Goal: Task Accomplishment & Management: Manage account settings

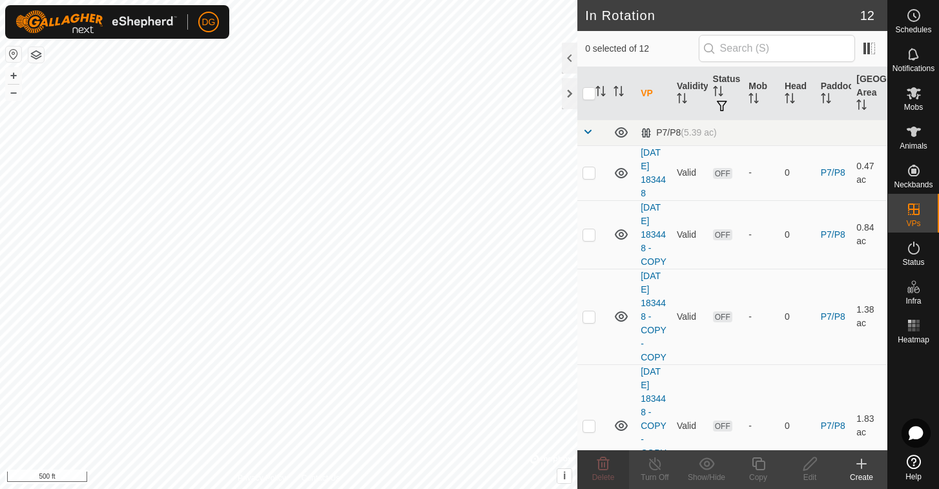
click at [865, 463] on icon at bounding box center [862, 464] width 16 height 16
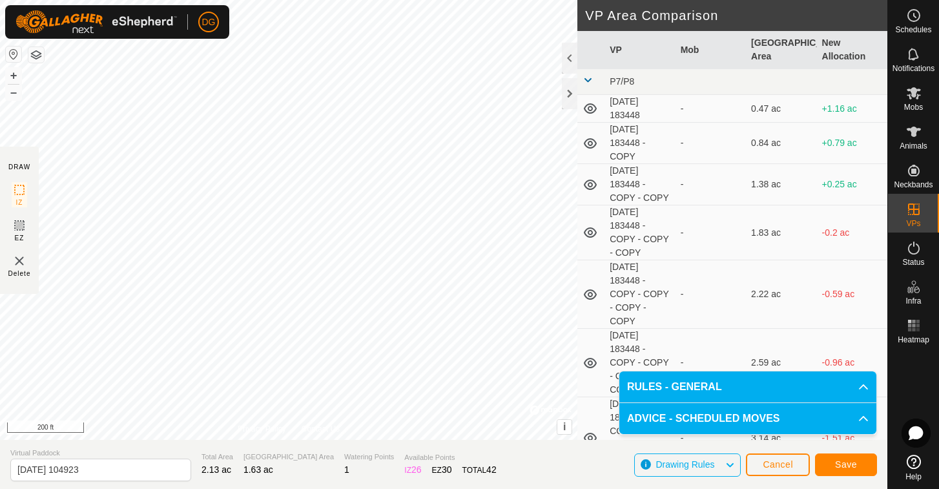
click at [853, 463] on span "Save" at bounding box center [846, 464] width 22 height 10
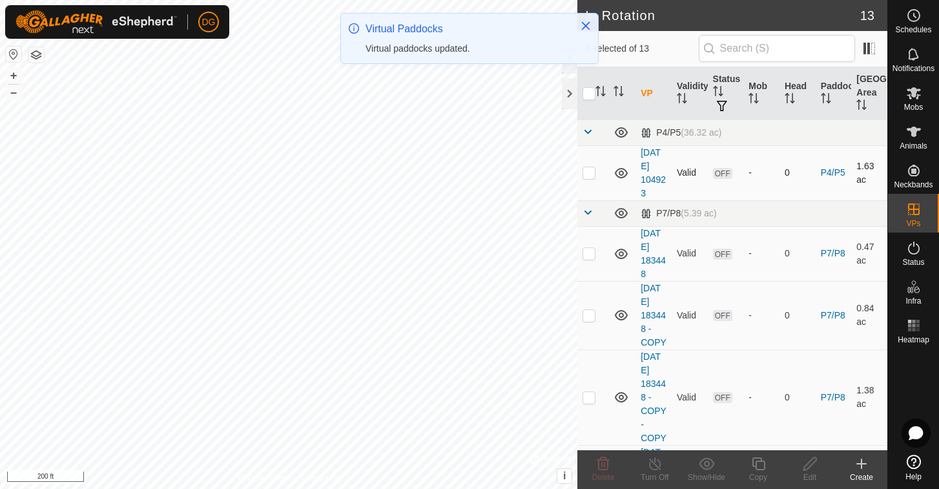
click at [589, 173] on p-checkbox at bounding box center [589, 172] width 13 height 10
checkbox input "true"
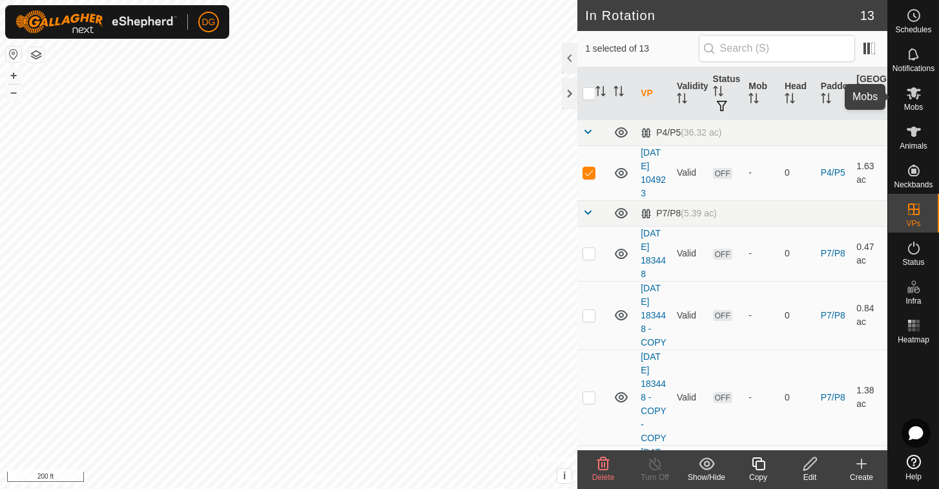
click at [913, 96] on icon at bounding box center [914, 93] width 14 height 12
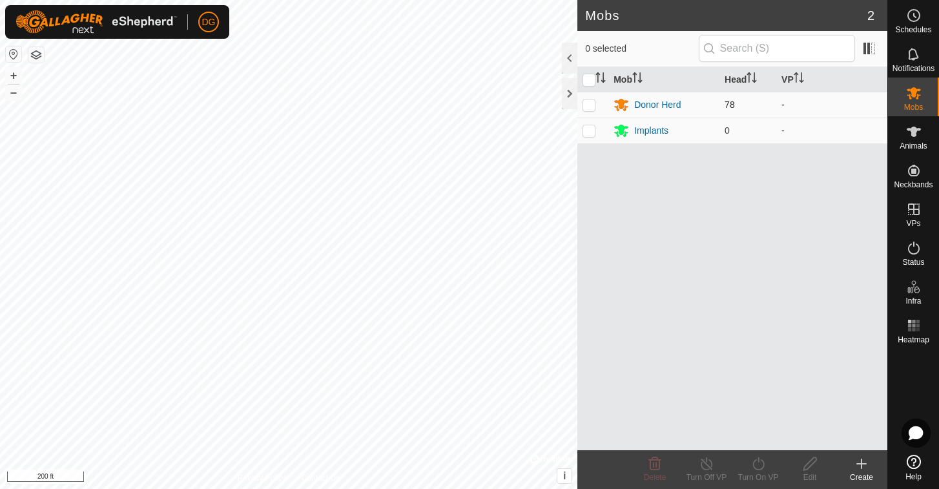
click at [589, 107] on p-checkbox at bounding box center [589, 104] width 13 height 10
checkbox input "true"
click at [760, 461] on icon at bounding box center [759, 464] width 16 height 16
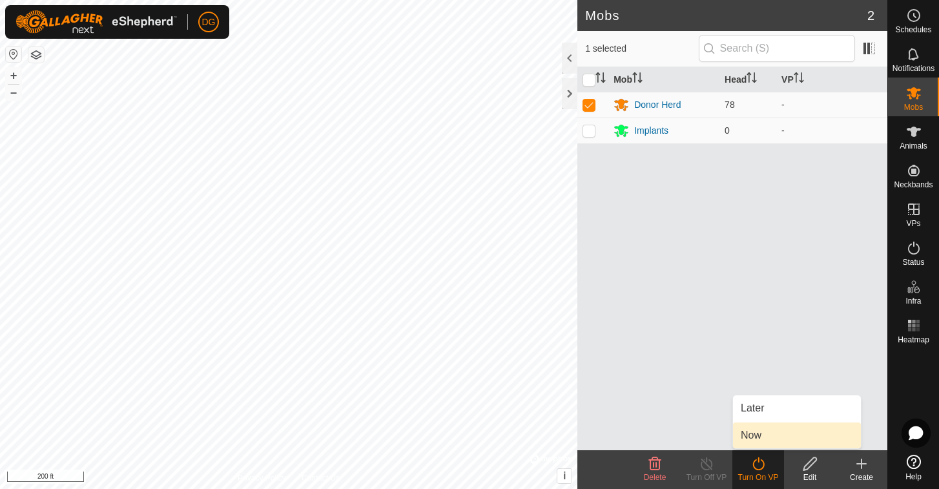
click at [764, 435] on link "Now" at bounding box center [797, 436] width 128 height 26
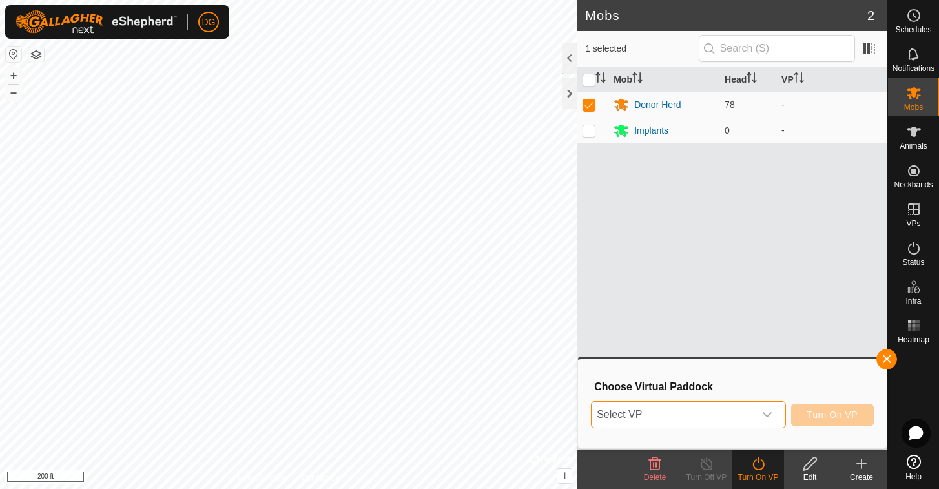
click at [715, 414] on span "Select VP" at bounding box center [673, 415] width 162 height 26
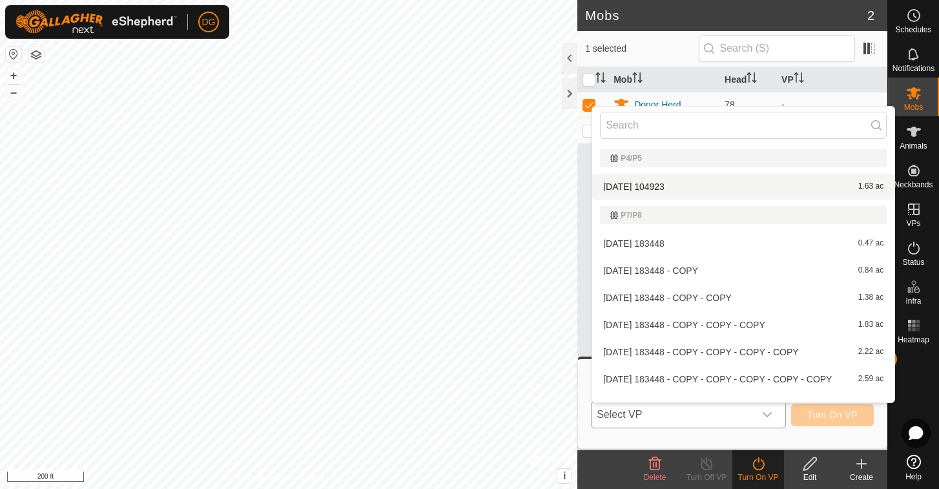
click at [665, 181] on li "[DATE] 104923 1.63 ac" at bounding box center [743, 187] width 302 height 26
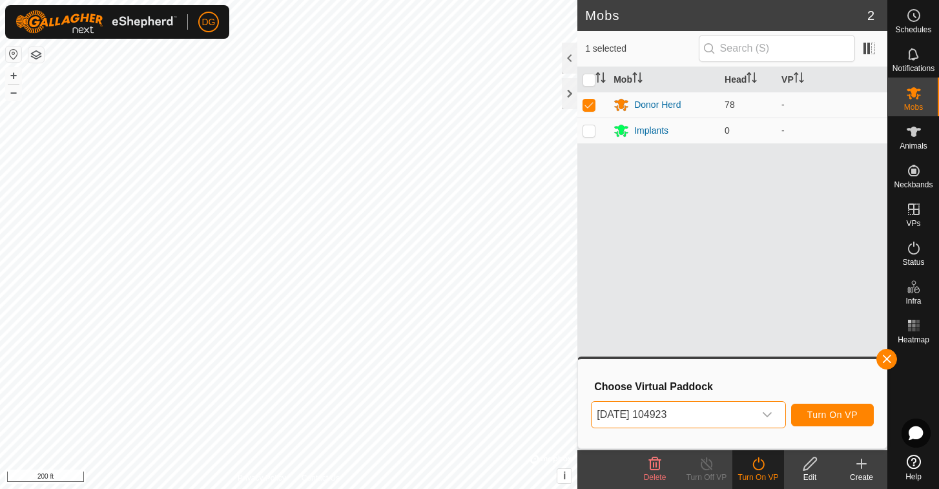
click at [833, 414] on span "Turn On VP" at bounding box center [833, 415] width 50 height 10
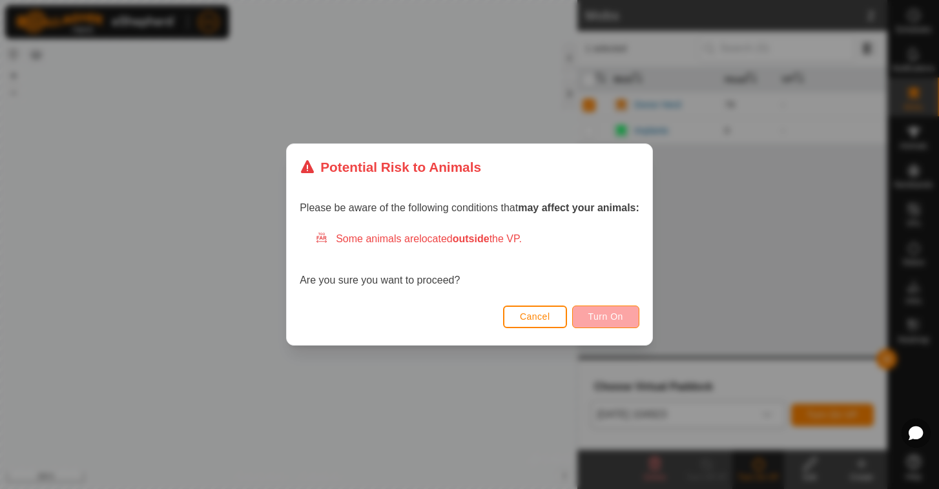
click at [606, 317] on span "Turn On" at bounding box center [606, 316] width 35 height 10
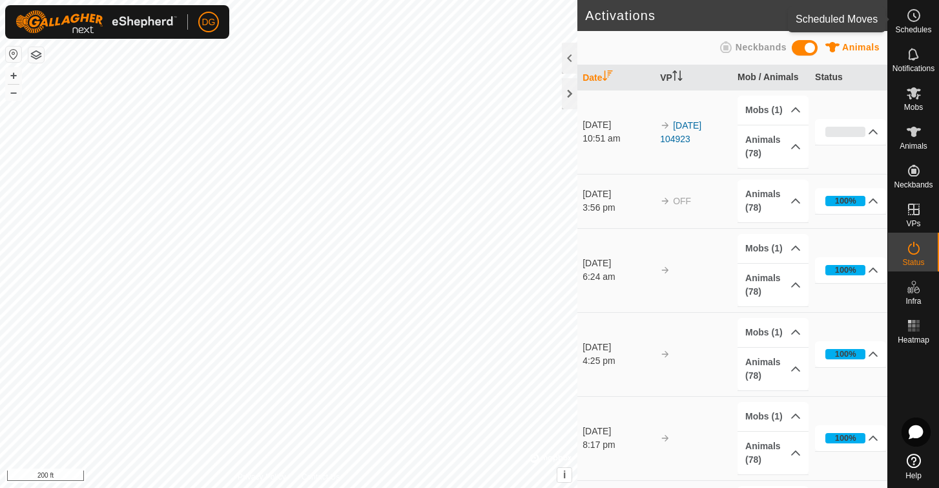
click at [914, 16] on icon at bounding box center [915, 16] width 2 height 4
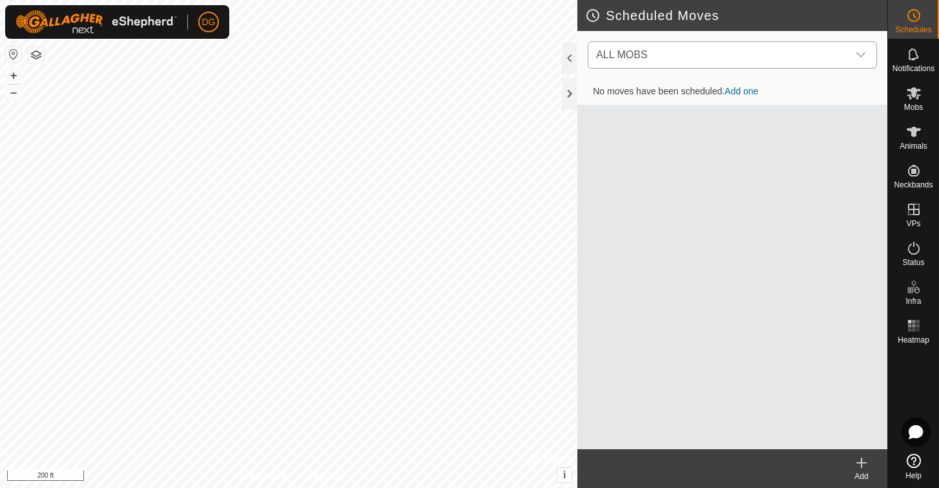
click at [625, 58] on span "ALL MOBS" at bounding box center [621, 54] width 51 height 11
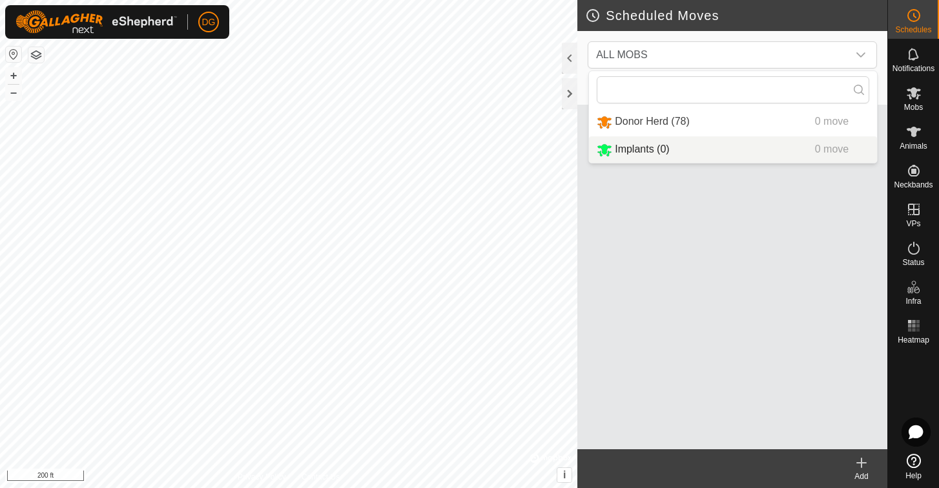
click at [696, 217] on div "No moves have been scheduled. Add one" at bounding box center [733, 264] width 310 height 370
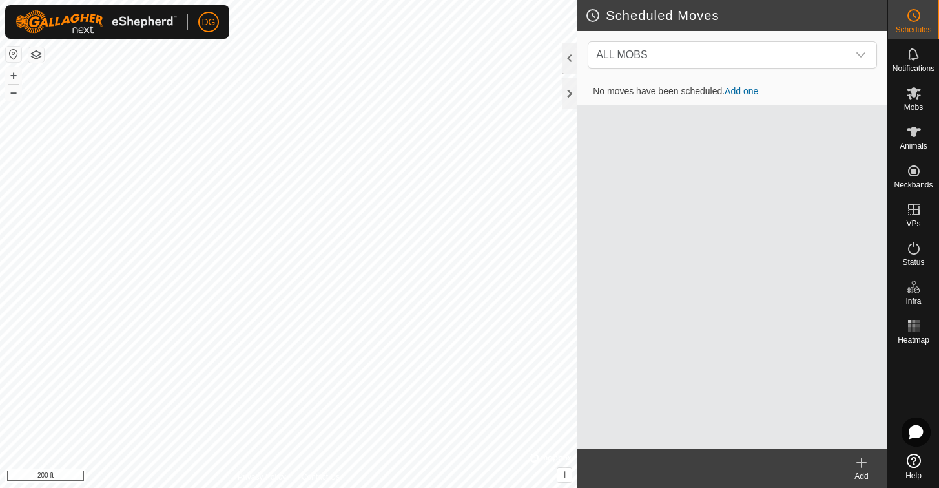
click at [741, 92] on link "Add one" at bounding box center [742, 91] width 34 height 10
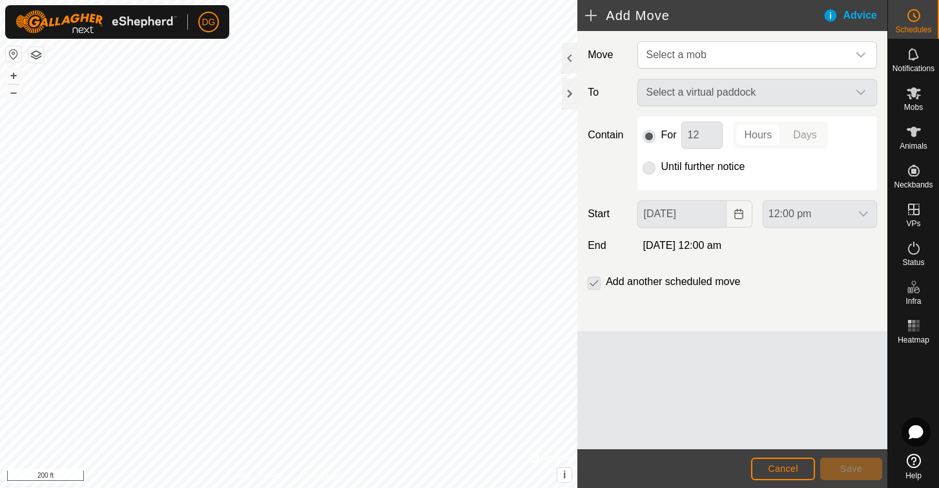
click at [770, 467] on span "Cancel" at bounding box center [783, 468] width 30 height 10
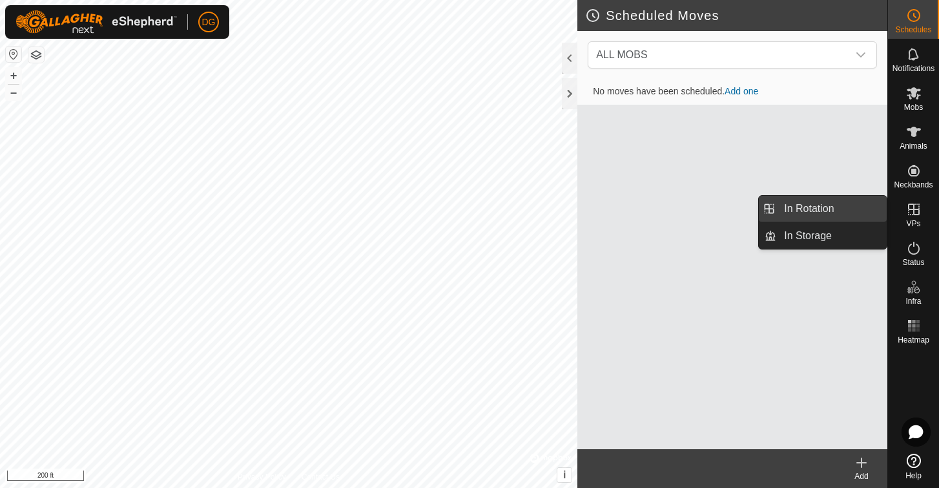
click at [794, 209] on link "In Rotation" at bounding box center [832, 209] width 110 height 26
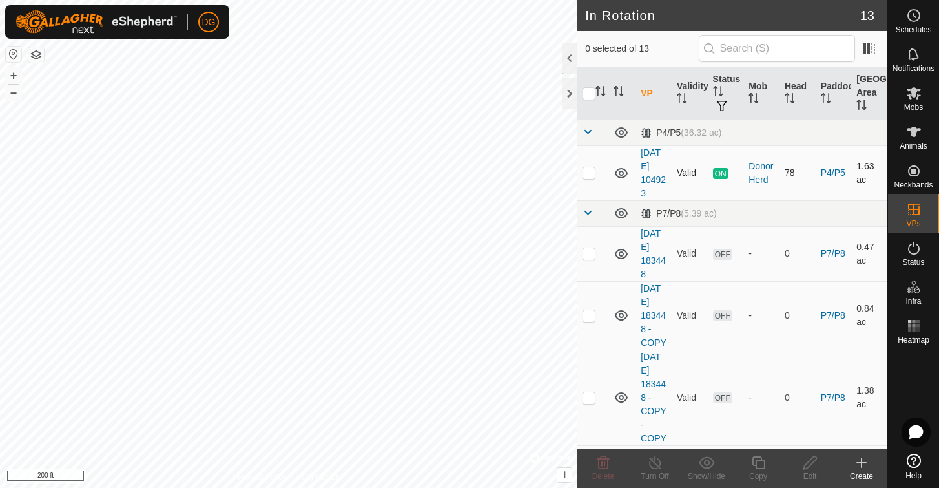
click at [591, 173] on p-checkbox at bounding box center [589, 172] width 13 height 10
checkbox input "true"
click at [758, 461] on icon at bounding box center [758, 462] width 13 height 13
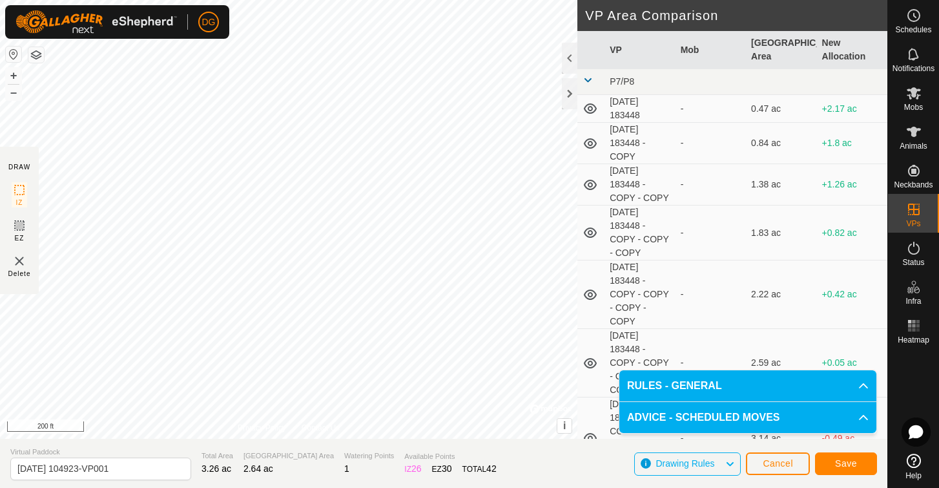
click at [848, 461] on span "Save" at bounding box center [846, 463] width 22 height 10
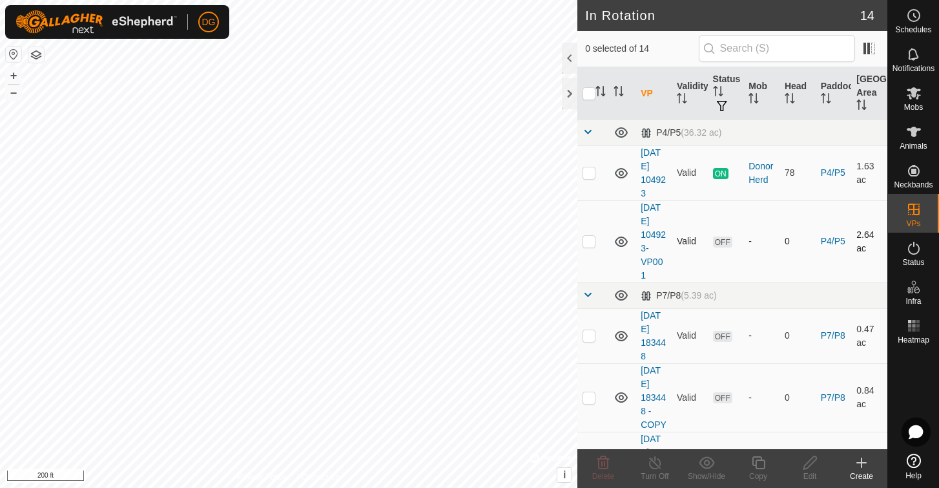
click at [590, 242] on p-checkbox at bounding box center [589, 241] width 13 height 10
checkbox input "true"
click at [761, 463] on icon at bounding box center [759, 463] width 16 height 16
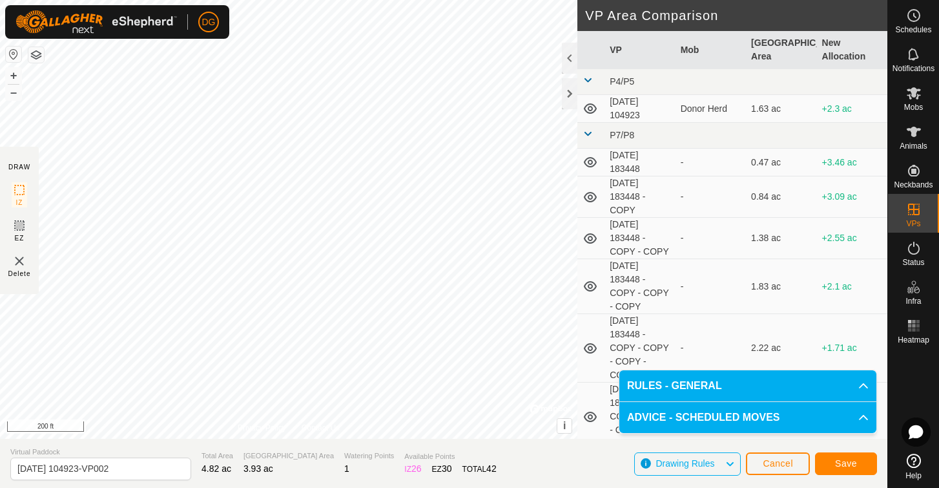
click at [850, 461] on span "Save" at bounding box center [846, 463] width 22 height 10
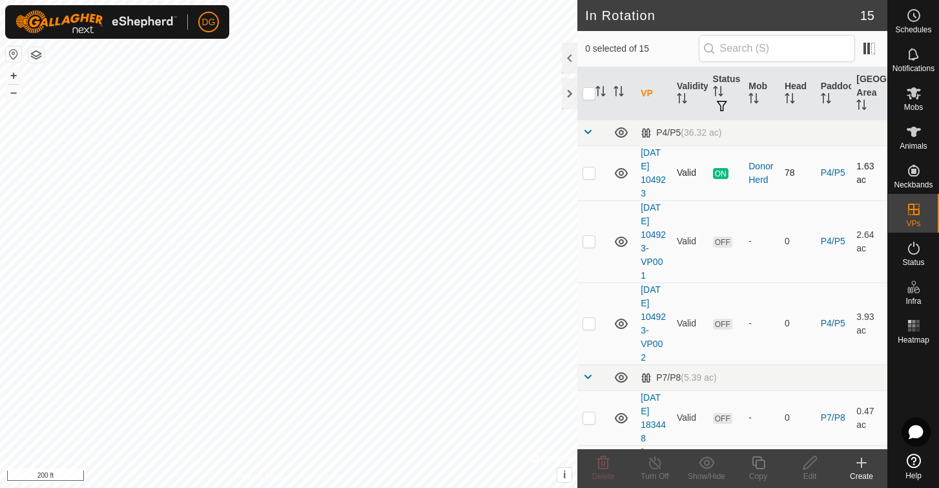
click at [587, 172] on p-checkbox at bounding box center [589, 172] width 13 height 10
checkbox input "true"
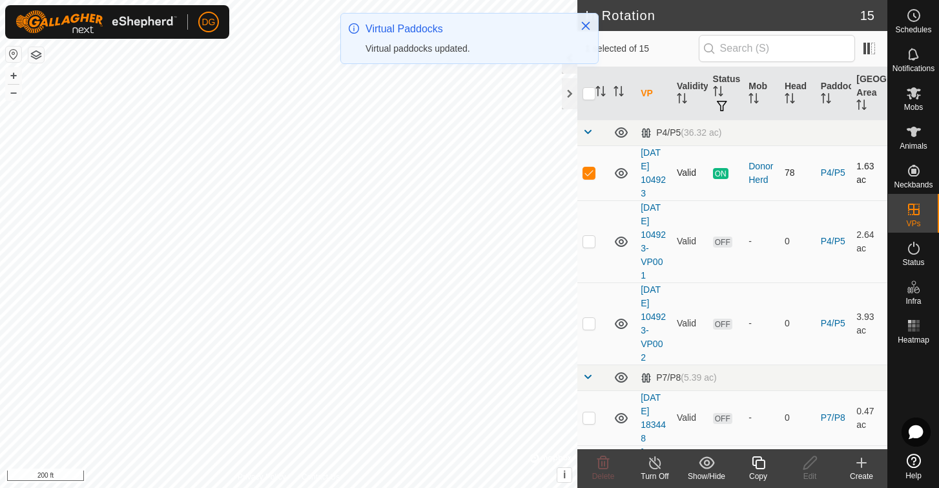
click at [591, 176] on p-checkbox at bounding box center [589, 172] width 13 height 10
checkbox input "false"
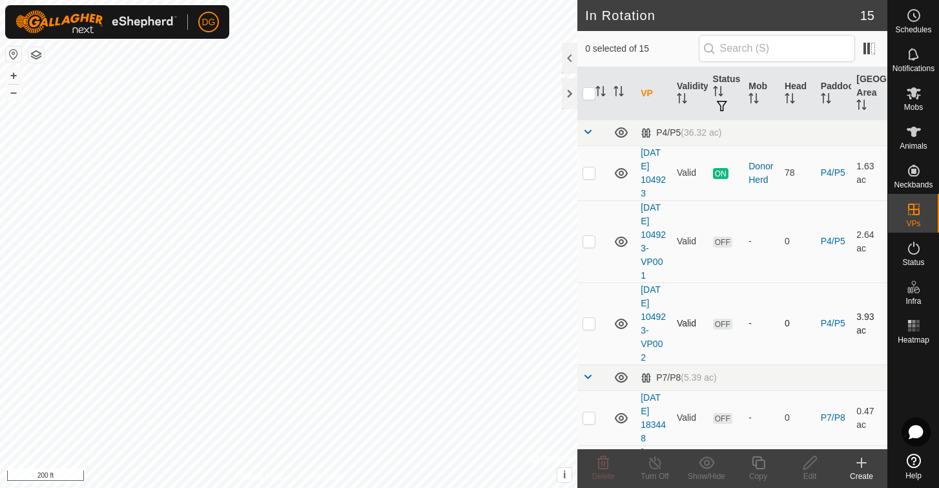
click at [589, 324] on p-checkbox at bounding box center [589, 323] width 13 height 10
checkbox input "true"
click at [762, 465] on icon at bounding box center [759, 463] width 16 height 16
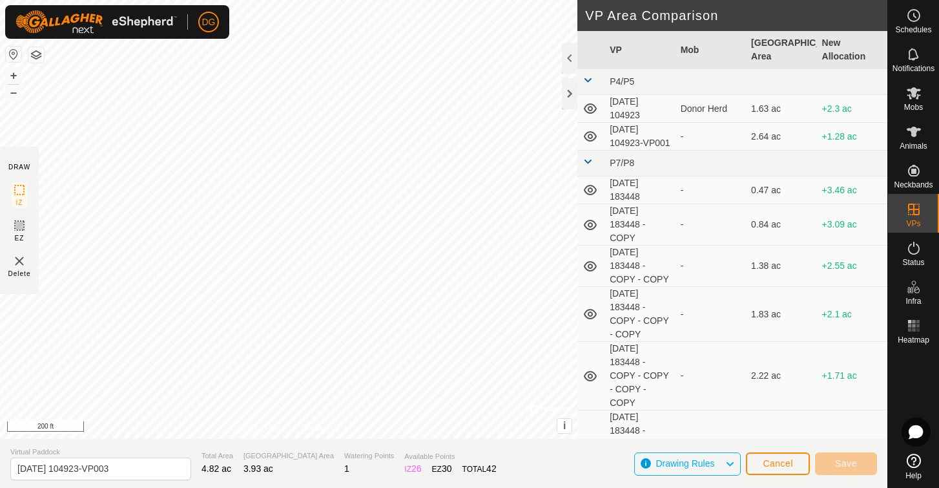
click at [780, 462] on span "Cancel" at bounding box center [778, 463] width 30 height 10
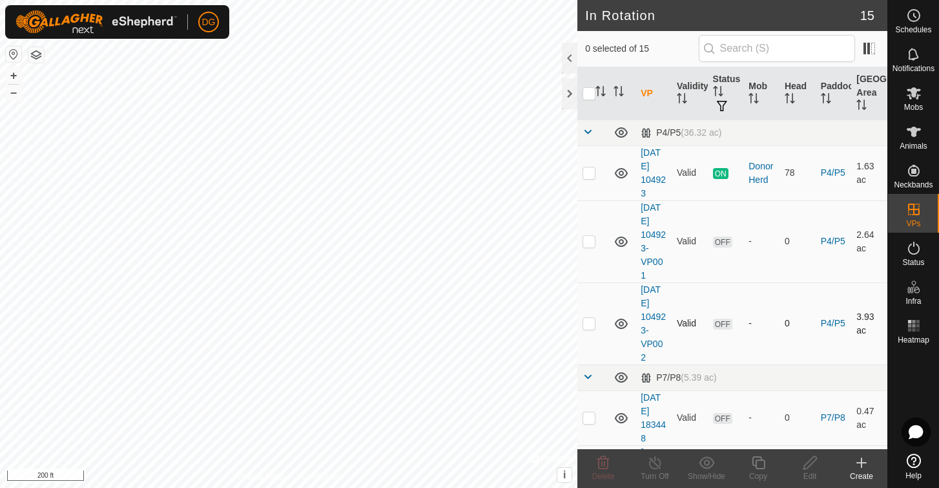
click at [587, 326] on p-checkbox at bounding box center [589, 323] width 13 height 10
checkbox input "true"
click at [757, 459] on icon at bounding box center [759, 463] width 16 height 16
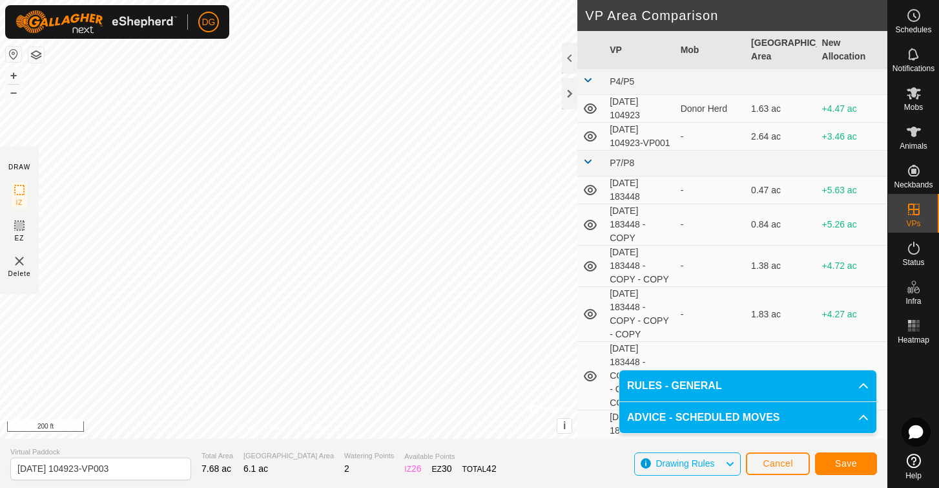
click at [849, 463] on span "Save" at bounding box center [846, 463] width 22 height 10
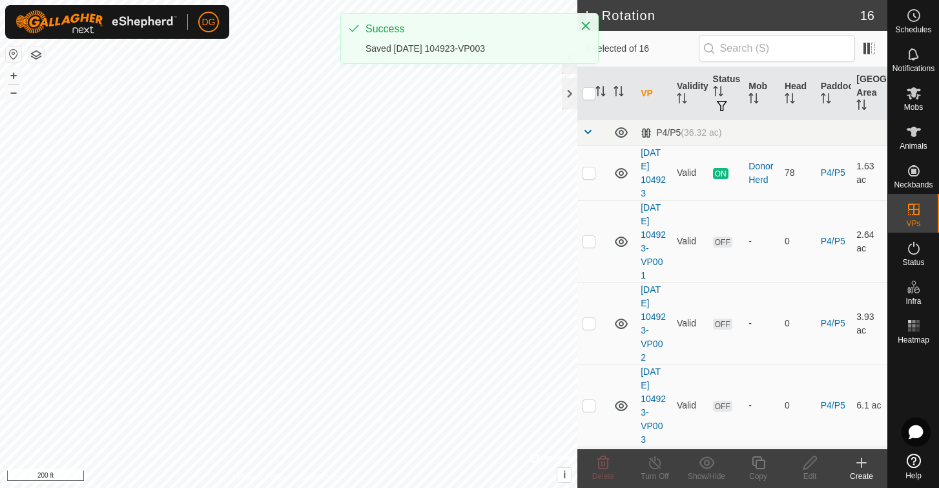
click at [860, 463] on icon at bounding box center [861, 463] width 9 height 0
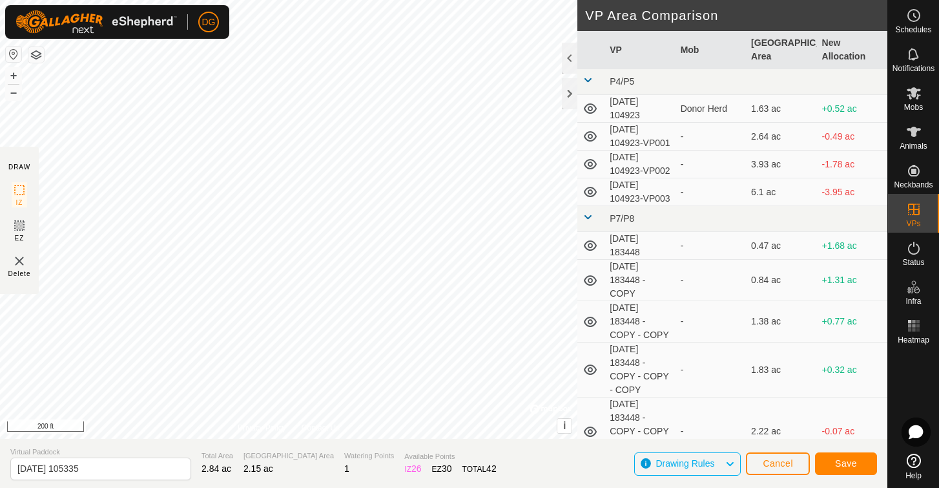
click at [849, 464] on span "Save" at bounding box center [846, 463] width 22 height 10
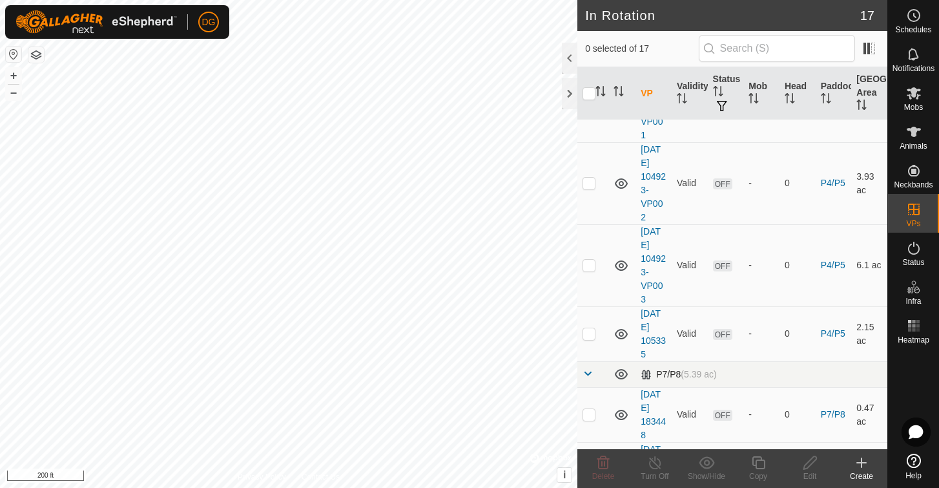
scroll to position [140, 0]
click at [589, 335] on p-checkbox at bounding box center [589, 334] width 13 height 10
checkbox input "true"
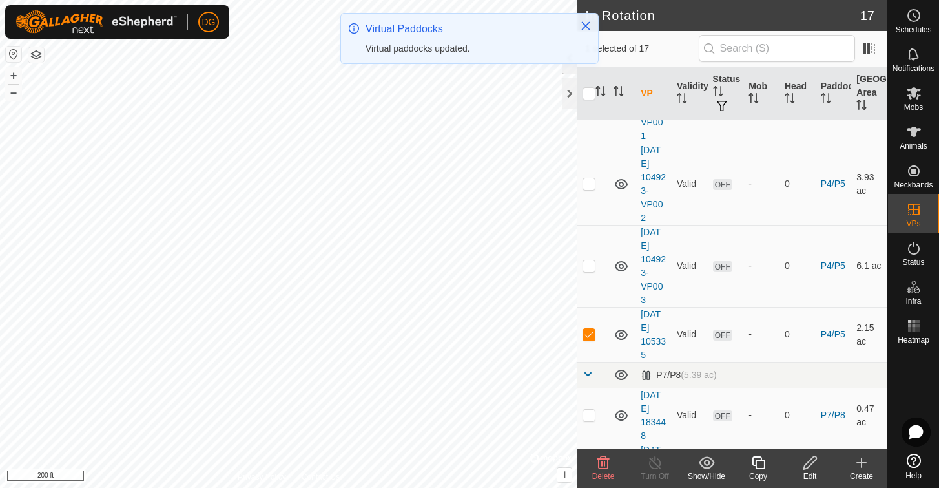
click at [759, 462] on icon at bounding box center [759, 463] width 16 height 16
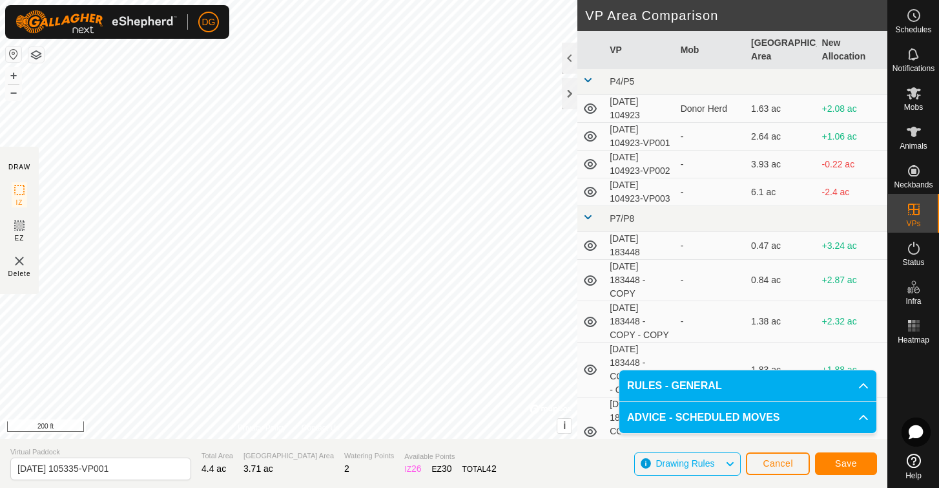
click at [848, 464] on span "Save" at bounding box center [846, 463] width 22 height 10
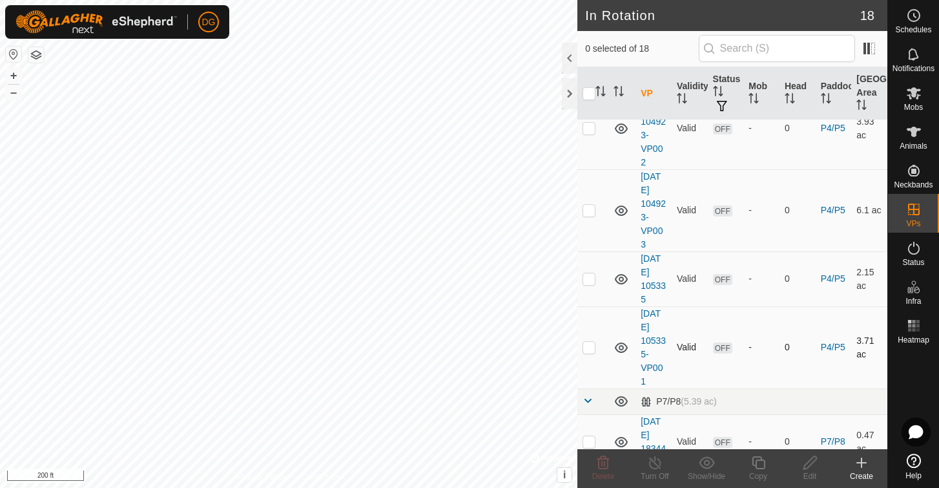
scroll to position [191, 0]
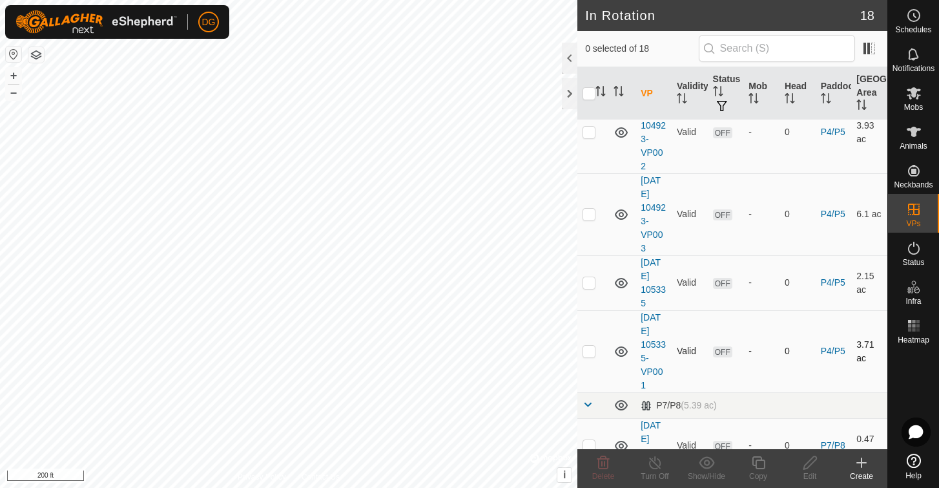
click at [589, 352] on p-checkbox at bounding box center [589, 351] width 13 height 10
checkbox input "true"
click at [760, 461] on icon at bounding box center [759, 463] width 16 height 16
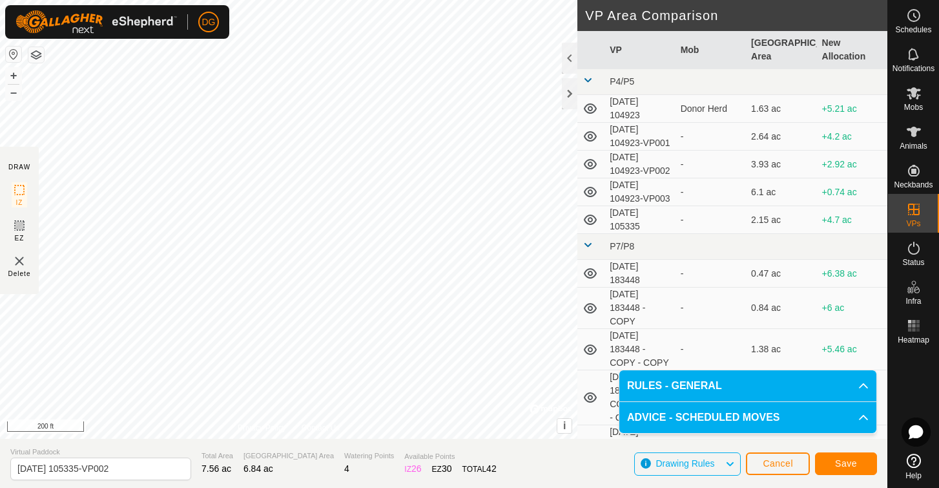
click at [857, 458] on button "Save" at bounding box center [846, 463] width 62 height 23
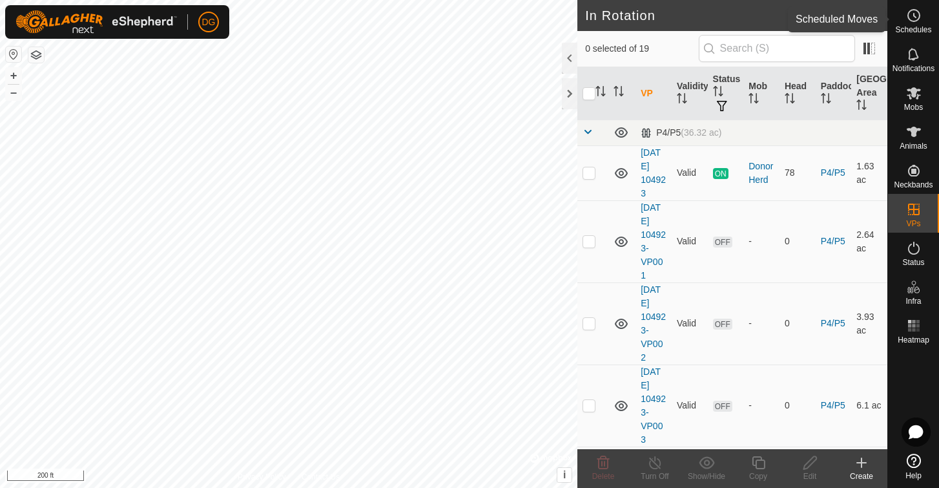
click at [914, 12] on icon at bounding box center [914, 16] width 16 height 16
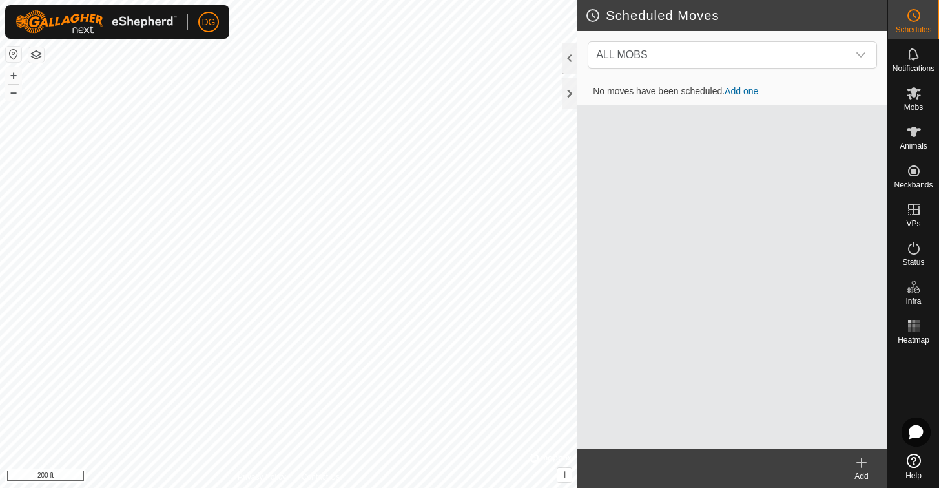
click at [744, 92] on link "Add one" at bounding box center [742, 91] width 34 height 10
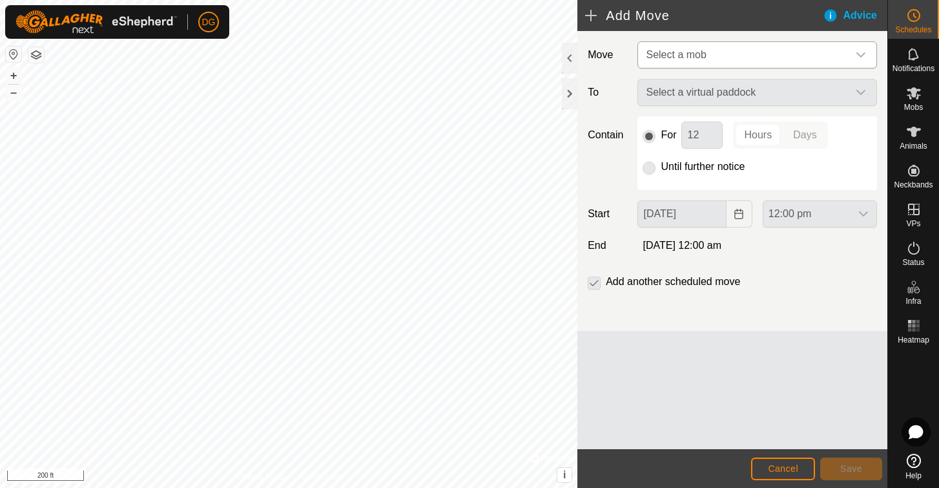
click at [690, 58] on span "Select a mob" at bounding box center [676, 54] width 60 height 11
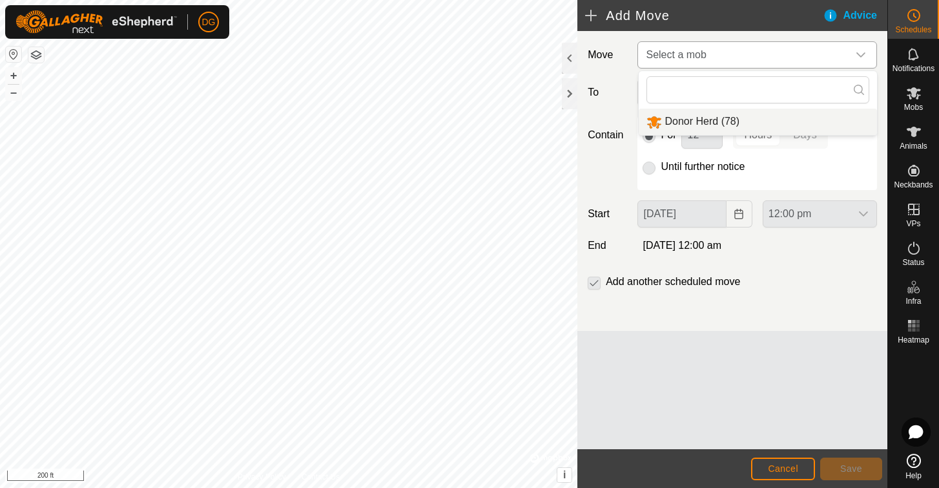
click at [679, 123] on li "Donor Herd (78)" at bounding box center [758, 122] width 238 height 26
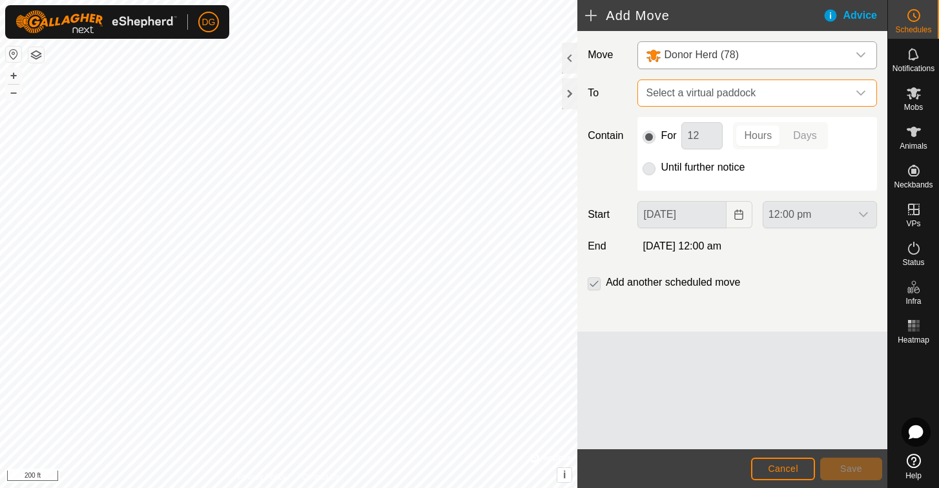
click at [696, 93] on span "Select a virtual paddock" at bounding box center [744, 93] width 207 height 26
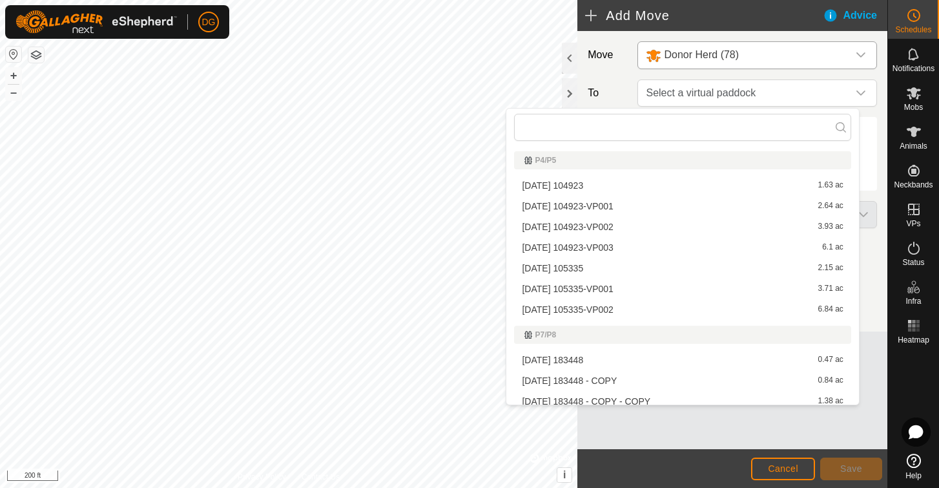
click at [563, 185] on li "[DATE] 104923 1.63 ac" at bounding box center [682, 185] width 337 height 19
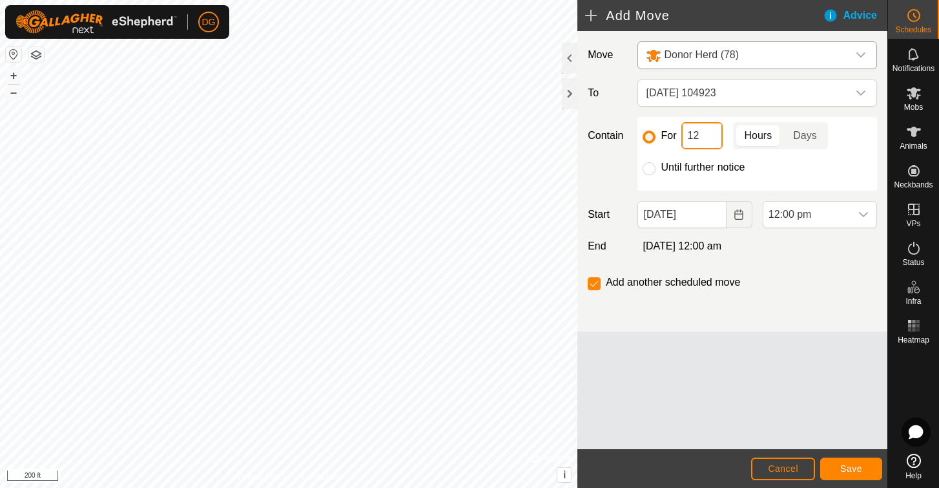
drag, startPoint x: 701, startPoint y: 133, endPoint x: 677, endPoint y: 136, distance: 24.0
click at [677, 136] on div "For 12 Hours Days" at bounding box center [757, 135] width 229 height 27
click at [843, 470] on span "Save" at bounding box center [852, 468] width 22 height 10
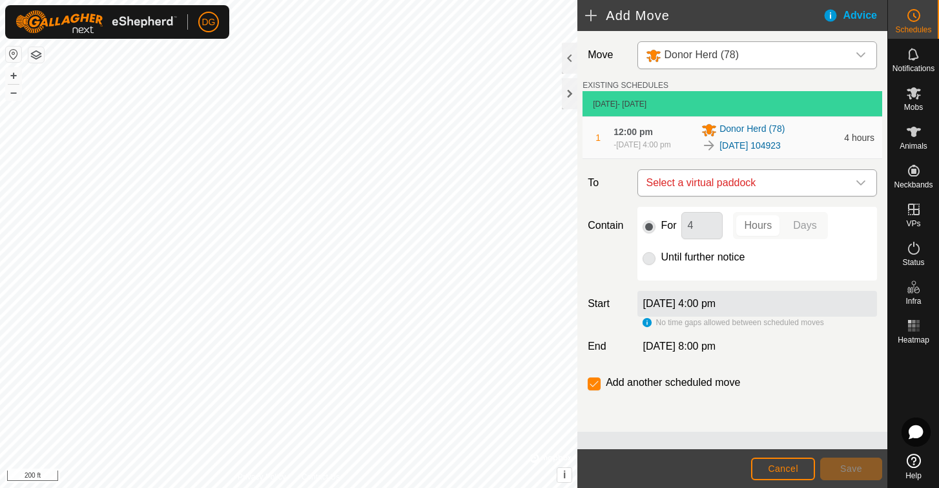
click at [706, 187] on span "Select a virtual paddock" at bounding box center [744, 183] width 207 height 26
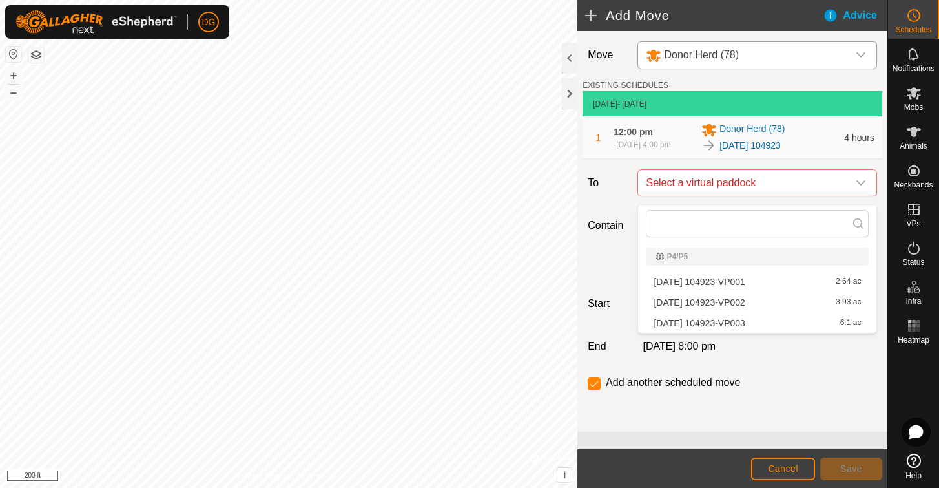
click at [670, 280] on li "[DATE] 104923-VP001 2.64 ac" at bounding box center [757, 281] width 223 height 19
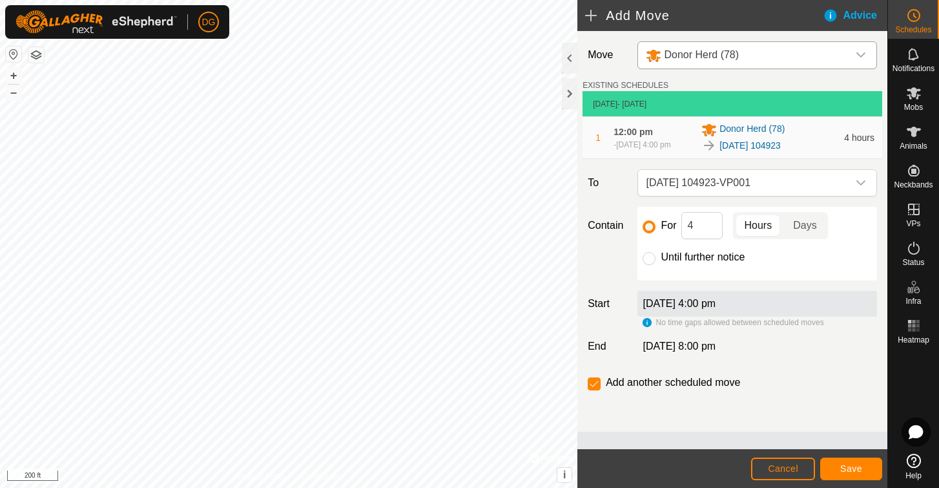
click at [850, 469] on span "Save" at bounding box center [852, 468] width 22 height 10
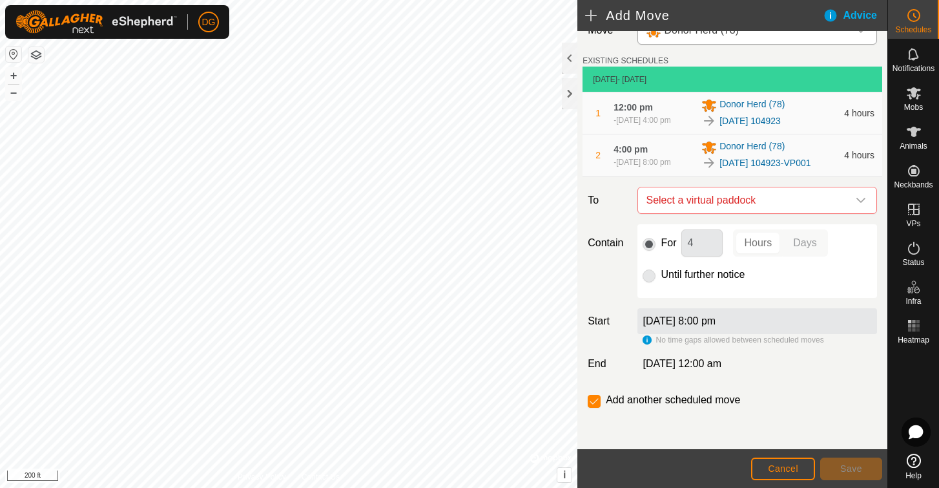
scroll to position [36, 0]
click at [713, 198] on span "Select a virtual paddock" at bounding box center [744, 200] width 207 height 26
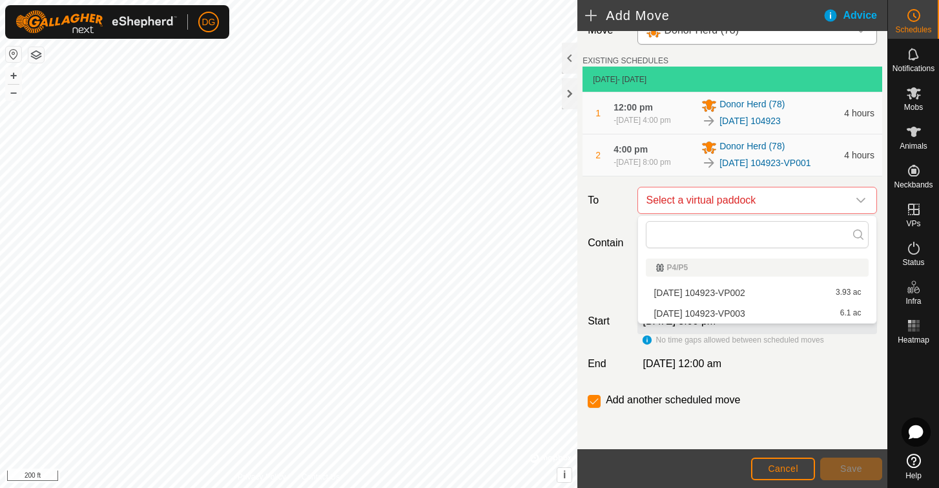
click at [688, 292] on li "[DATE] 104923-VP002 3.93 ac" at bounding box center [757, 292] width 223 height 19
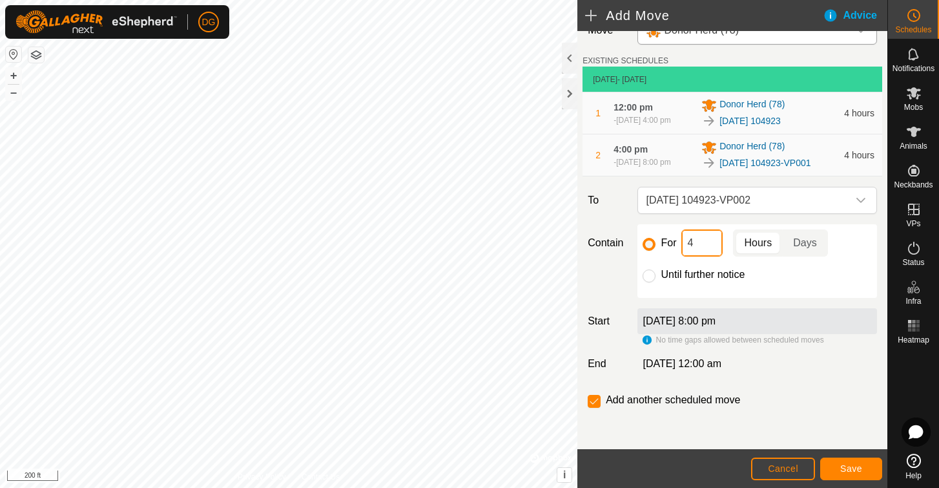
drag, startPoint x: 696, startPoint y: 244, endPoint x: 679, endPoint y: 248, distance: 17.4
click at [679, 248] on div "For 4 Hours Days" at bounding box center [757, 242] width 229 height 27
click at [848, 469] on span "Save" at bounding box center [852, 468] width 22 height 10
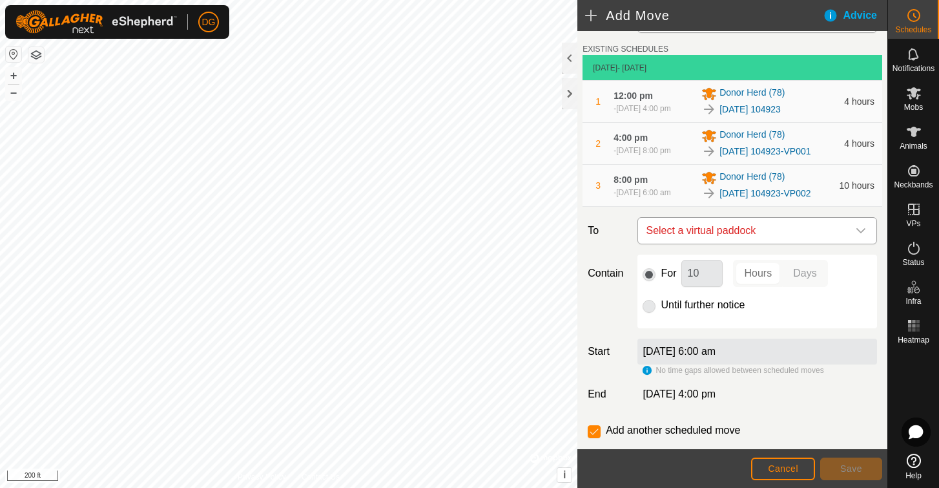
click at [705, 244] on span "Select a virtual paddock" at bounding box center [744, 231] width 207 height 26
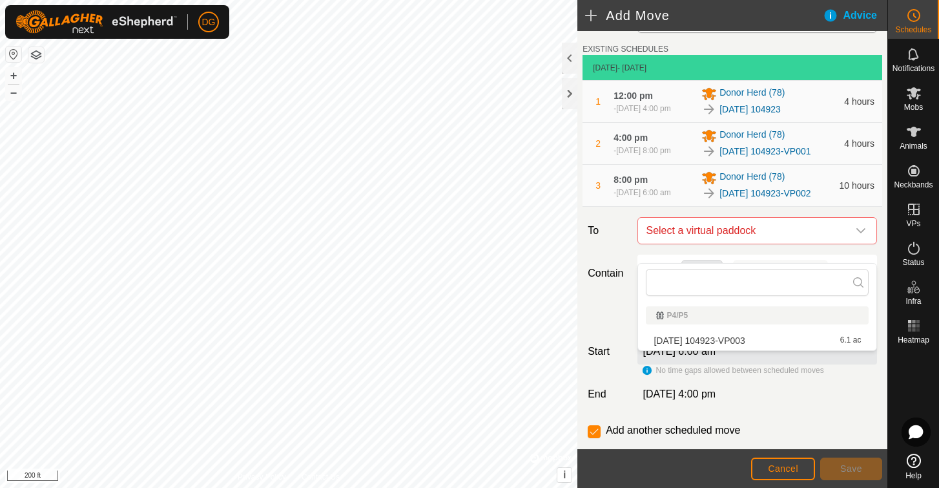
click at [678, 341] on li "[DATE] 104923-VP003 6.1 ac" at bounding box center [757, 340] width 223 height 19
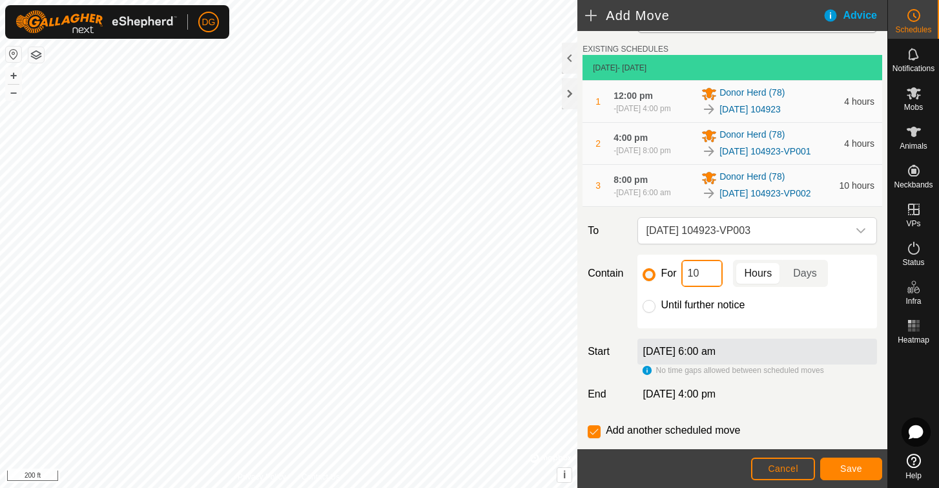
drag, startPoint x: 702, startPoint y: 293, endPoint x: 673, endPoint y: 291, distance: 29.1
click at [673, 287] on div "For 10 Hours Days" at bounding box center [757, 273] width 229 height 27
type input "8"
click at [852, 470] on span "Save" at bounding box center [852, 468] width 22 height 10
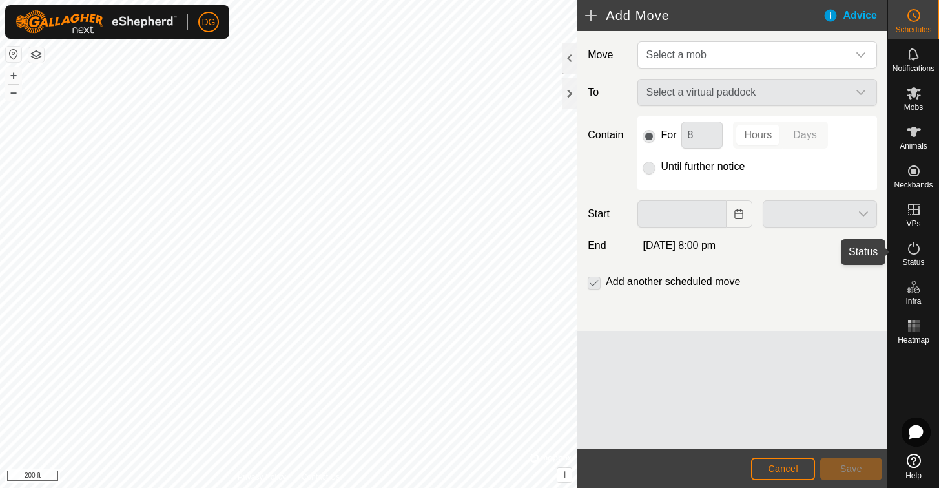
click at [916, 247] on icon at bounding box center [914, 248] width 16 height 16
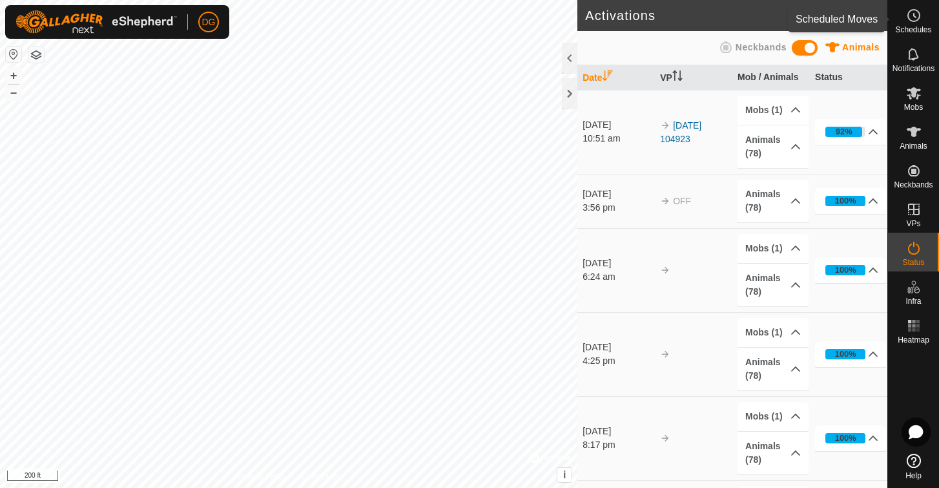
click at [914, 15] on icon at bounding box center [915, 16] width 2 height 4
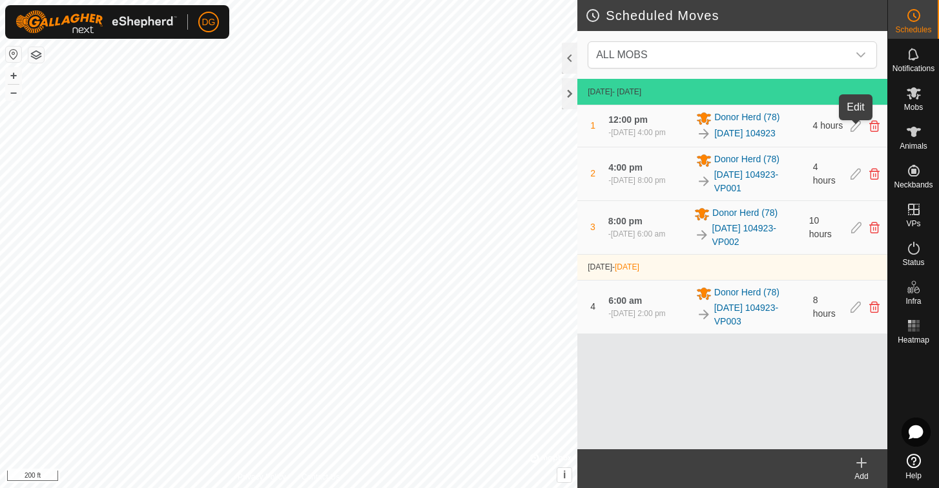
click at [856, 127] on icon at bounding box center [856, 126] width 10 height 12
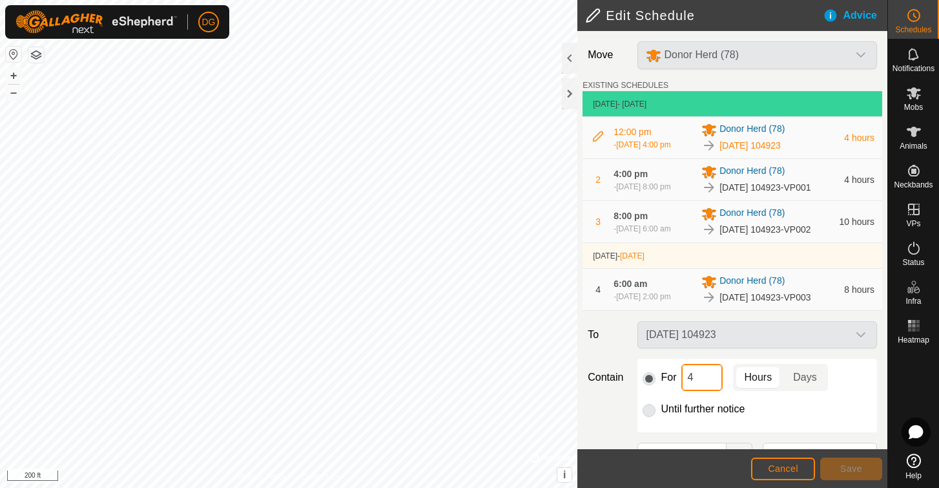
drag, startPoint x: 698, startPoint y: 402, endPoint x: 680, endPoint y: 404, distance: 17.6
click at [680, 391] on div "For 4 Hours Days" at bounding box center [757, 377] width 229 height 27
type input "2"
type input "3"
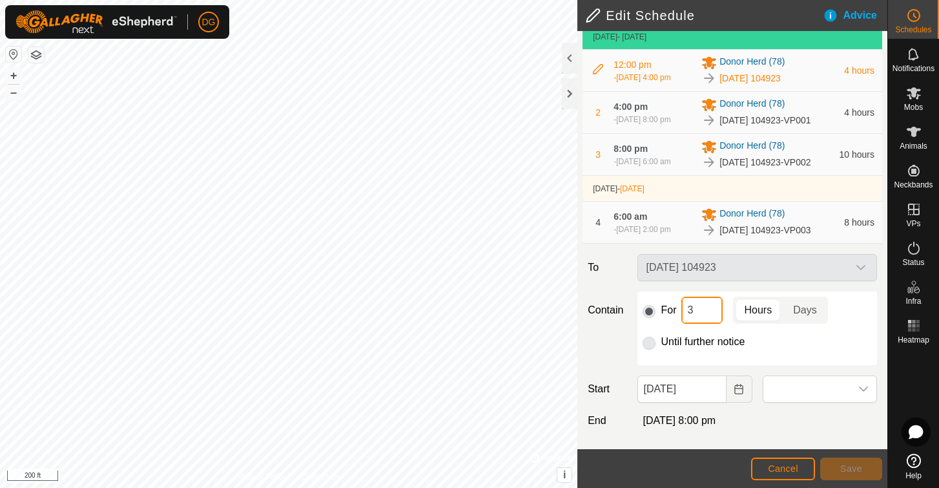
scroll to position [90, 0]
click at [785, 467] on span "Cancel" at bounding box center [783, 468] width 30 height 10
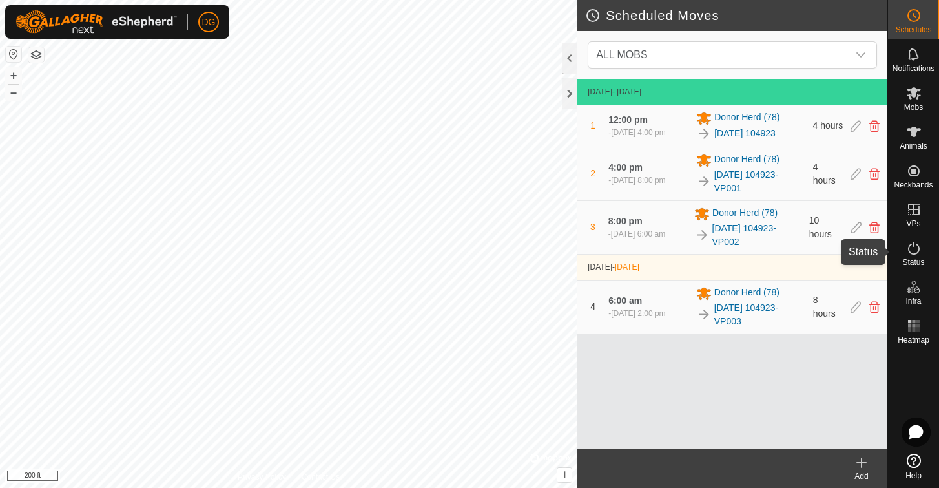
click at [914, 246] on icon at bounding box center [914, 248] width 12 height 13
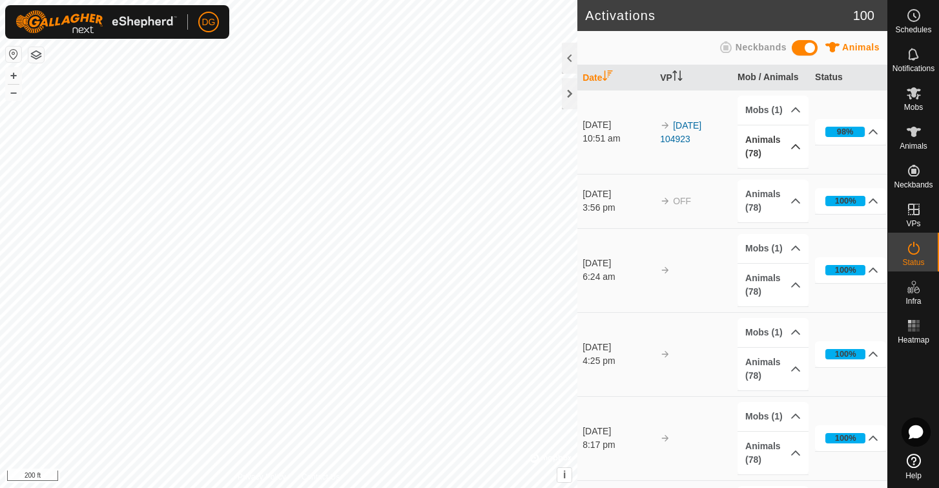
click at [757, 143] on p-accordion-header "Animals (78)" at bounding box center [773, 146] width 71 height 43
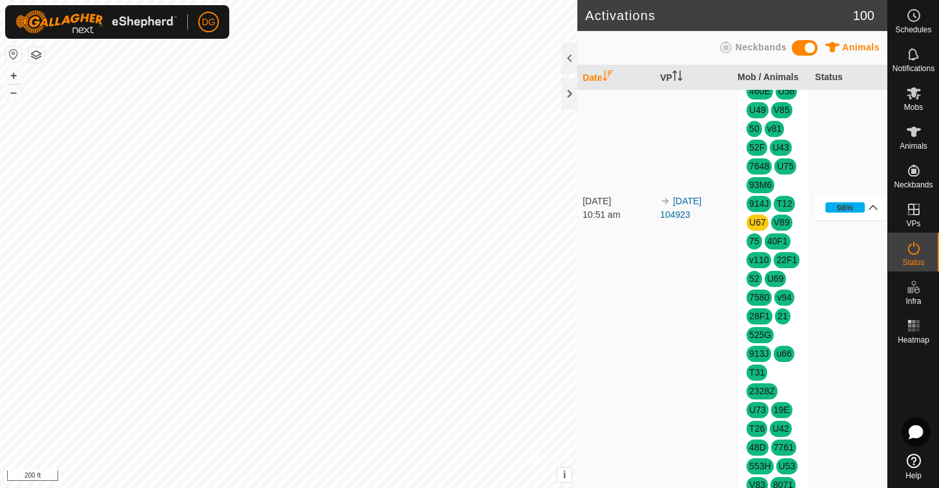
scroll to position [363, 0]
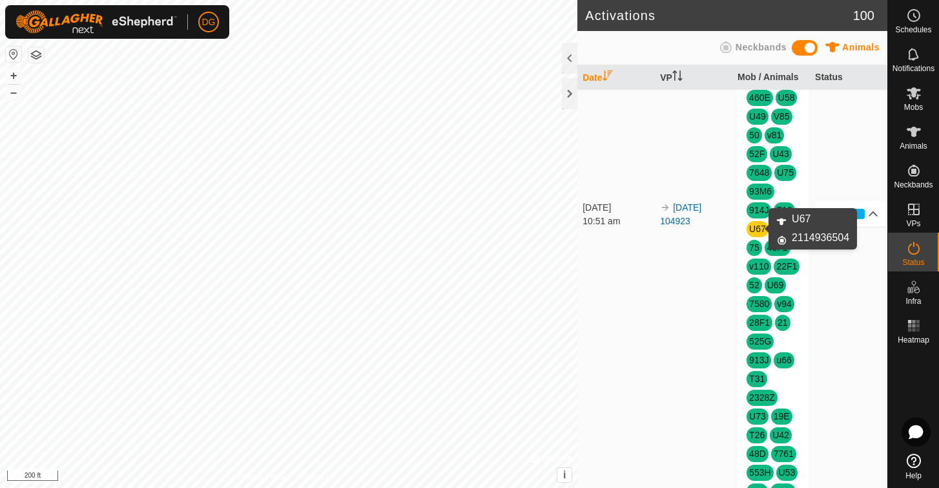
click at [759, 229] on link "U67" at bounding box center [757, 229] width 17 height 10
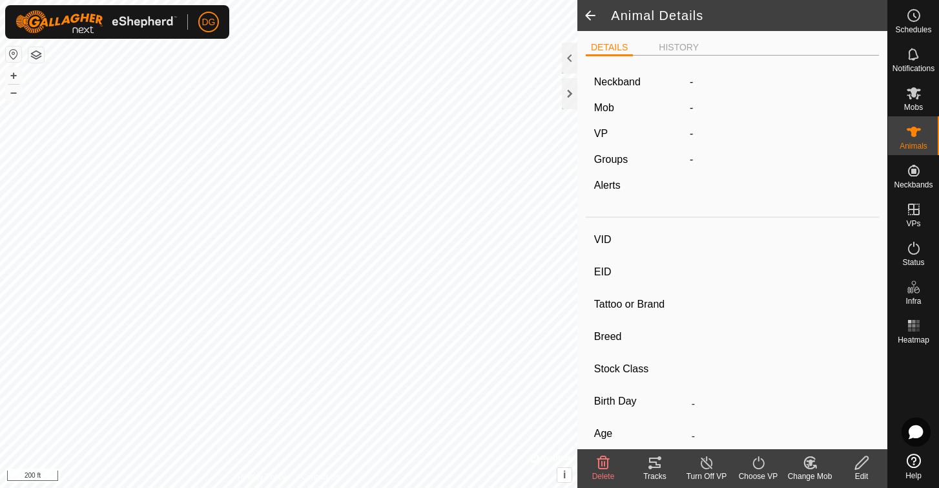
type input "T27"
type input "-"
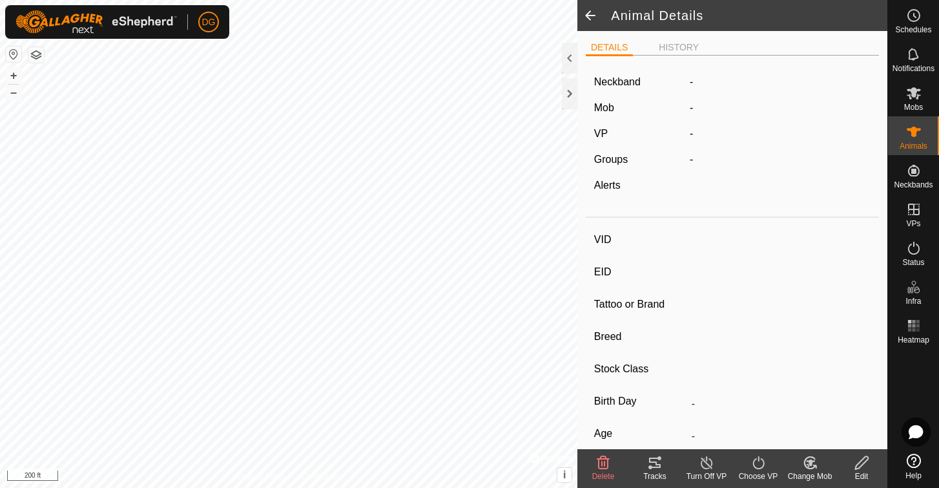
type input "-"
click at [863, 462] on icon at bounding box center [862, 463] width 16 height 16
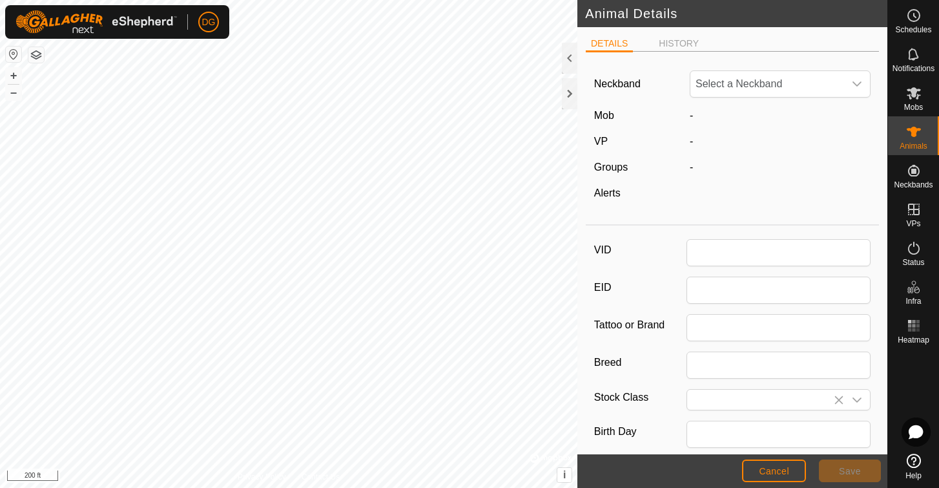
type input "T27"
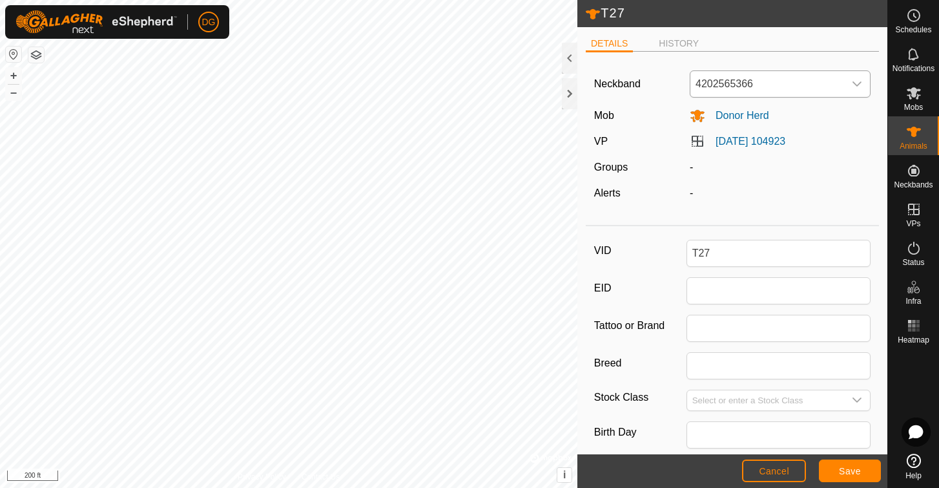
click at [804, 78] on span "4202565366" at bounding box center [768, 84] width 154 height 26
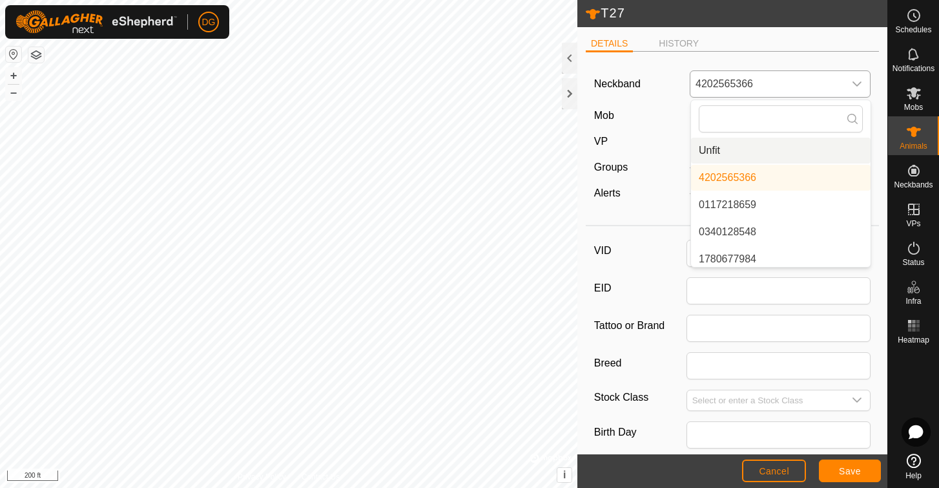
click at [741, 148] on li "Unfit" at bounding box center [781, 151] width 180 height 26
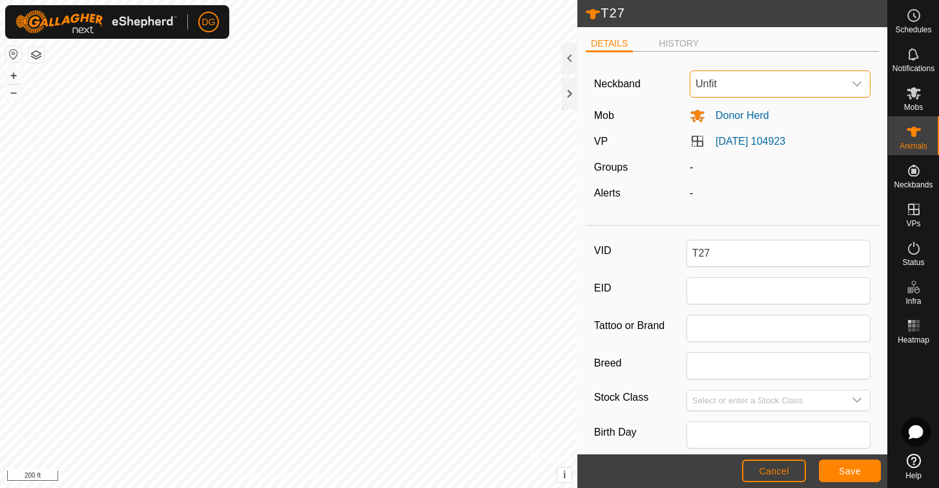
click at [849, 474] on span "Save" at bounding box center [850, 471] width 22 height 10
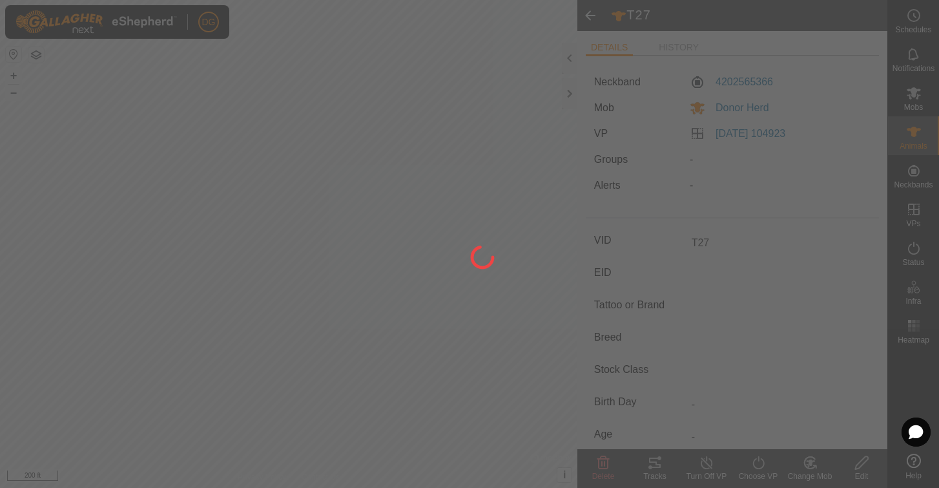
type input "-"
type input "0 kg"
type input "-"
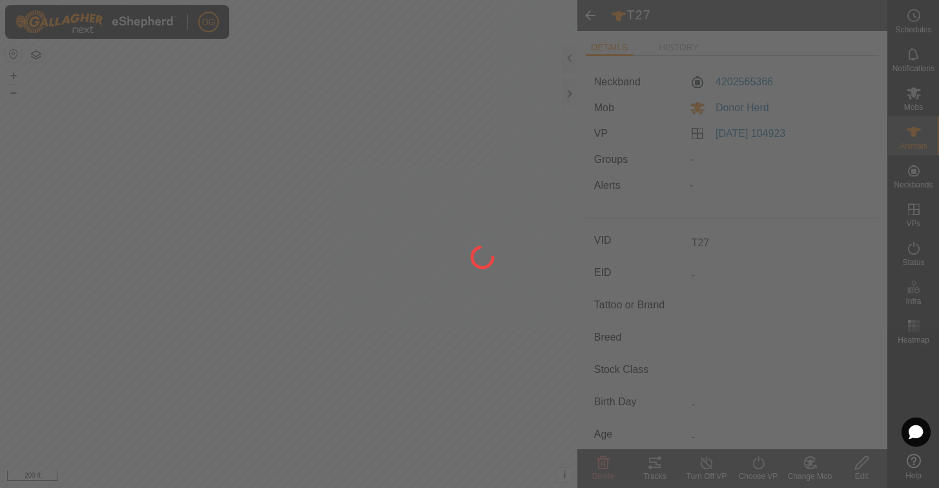
type input "-"
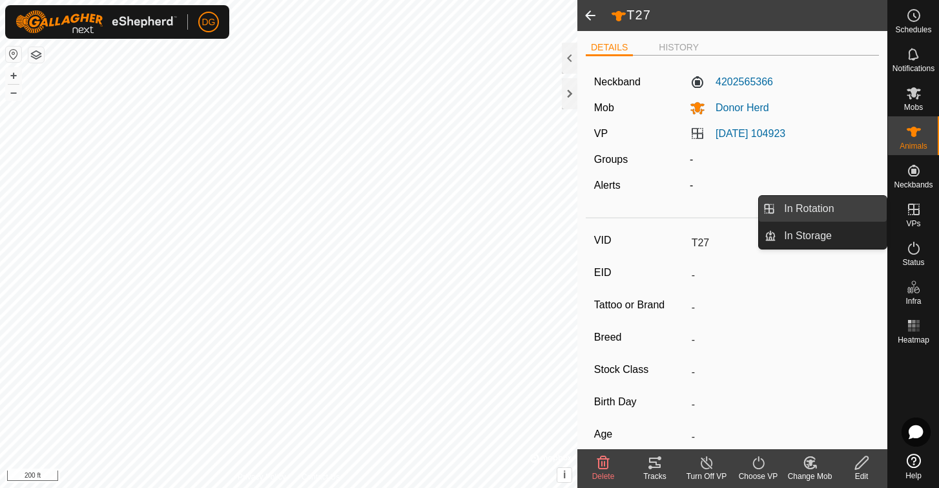
click at [828, 207] on link "In Rotation" at bounding box center [832, 209] width 110 height 26
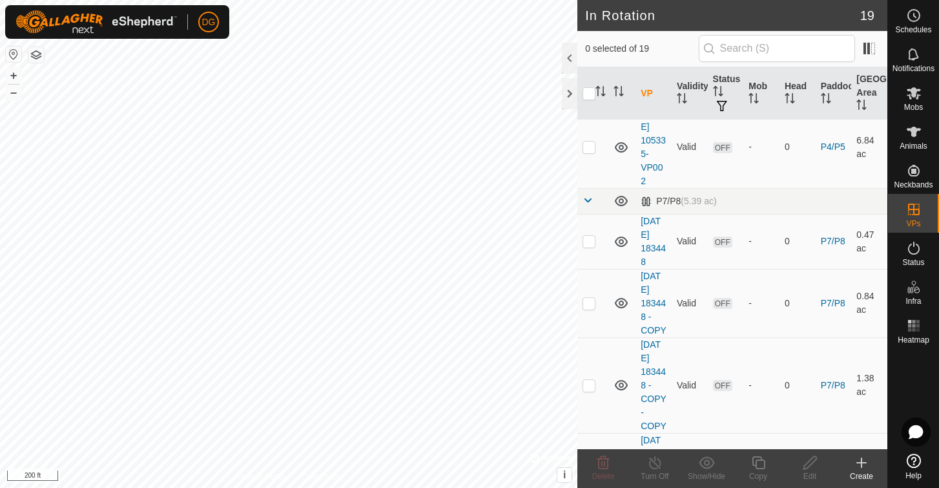
scroll to position [473, 0]
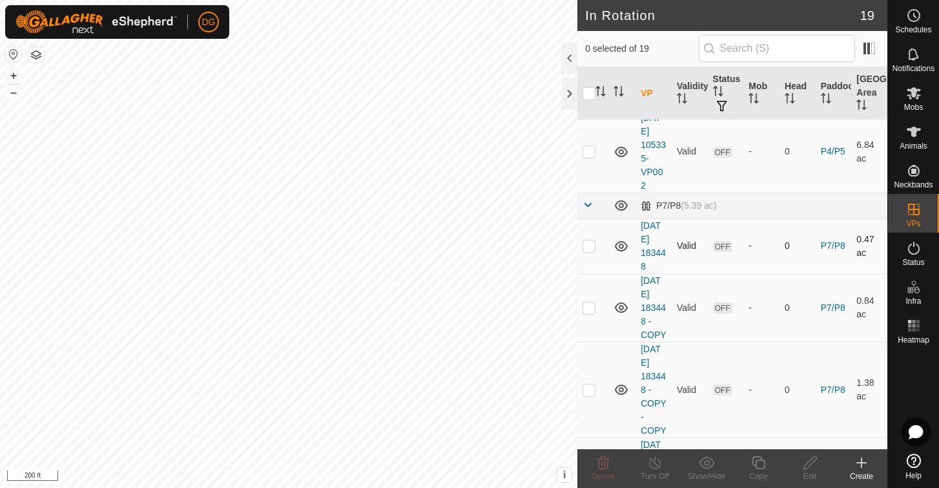
click at [590, 246] on p-checkbox at bounding box center [589, 245] width 13 height 10
checkbox input "false"
